Goal: Transaction & Acquisition: Download file/media

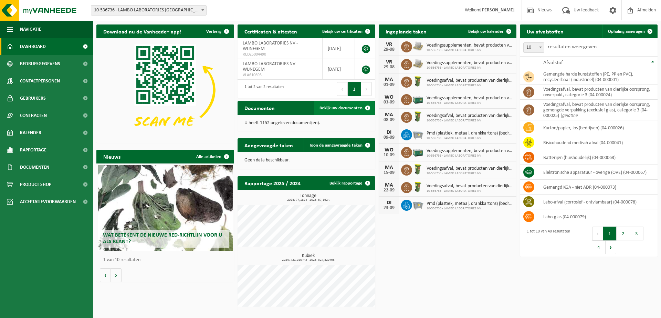
click at [350, 109] on span "Bekijk uw documenten" at bounding box center [341, 108] width 43 height 4
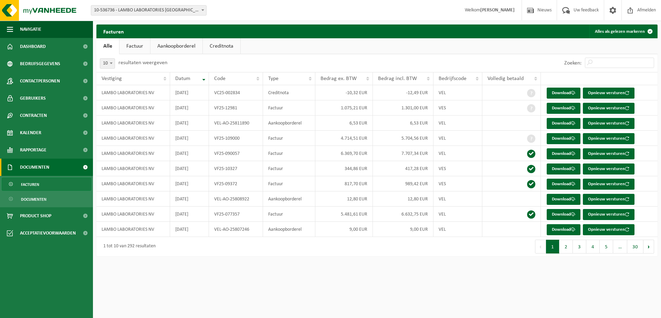
click at [168, 47] on link "Aankoopborderel" at bounding box center [177, 46] width 52 height 16
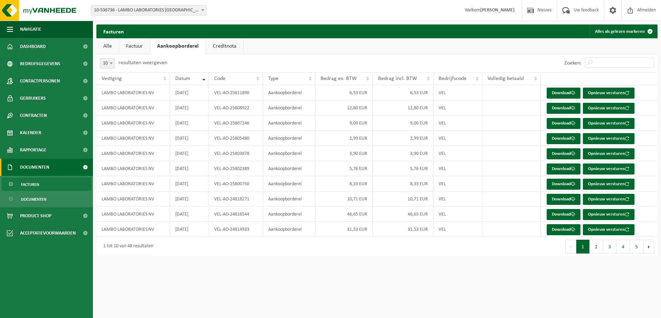
click at [220, 45] on link "Creditnota" at bounding box center [225, 46] width 38 height 16
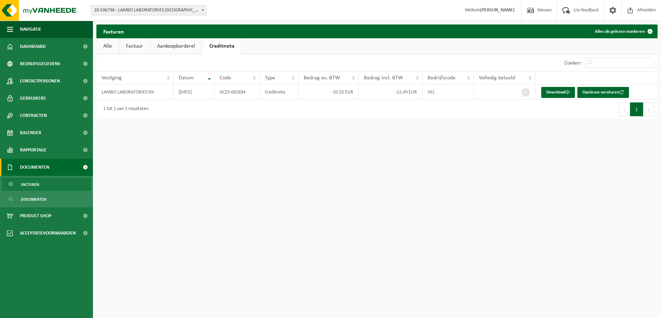
click at [138, 41] on link "Factuur" at bounding box center [134, 46] width 31 height 16
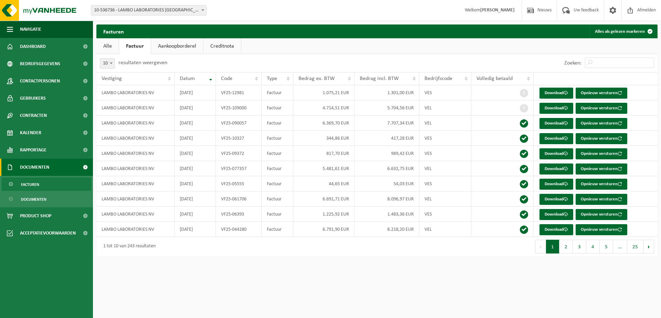
click at [113, 47] on link "Alle" at bounding box center [107, 46] width 22 height 16
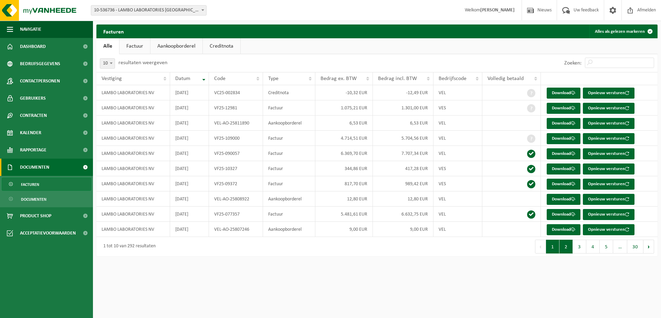
click at [569, 246] on button "2" at bounding box center [566, 246] width 13 height 14
click at [589, 244] on button "4" at bounding box center [593, 246] width 13 height 14
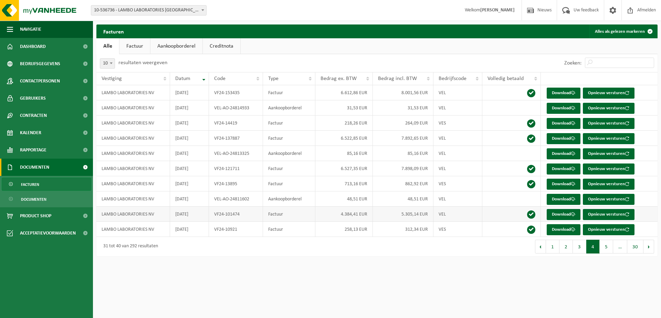
click at [260, 215] on td "VF24-101474" at bounding box center [236, 213] width 54 height 15
click at [289, 204] on td "Aankoopborderel" at bounding box center [289, 198] width 52 height 15
click at [578, 197] on link "Download" at bounding box center [564, 199] width 34 height 11
